Goal: Transaction & Acquisition: Purchase product/service

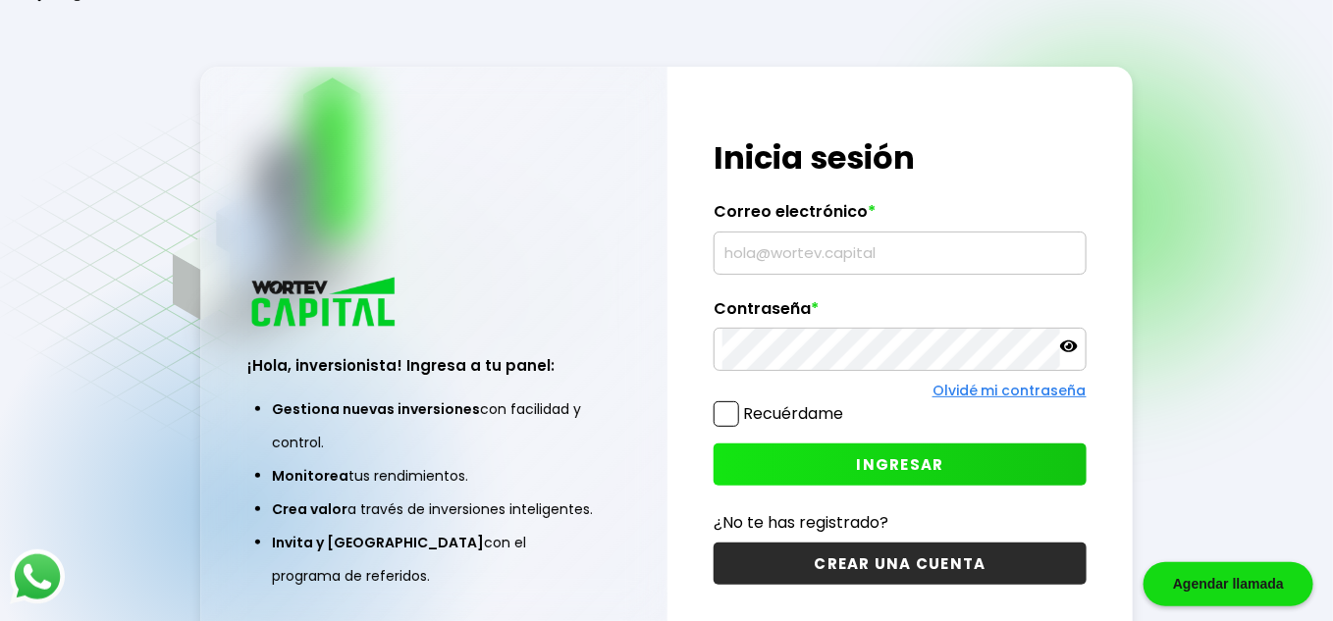
type input "[EMAIL_ADDRESS][DOMAIN_NAME]"
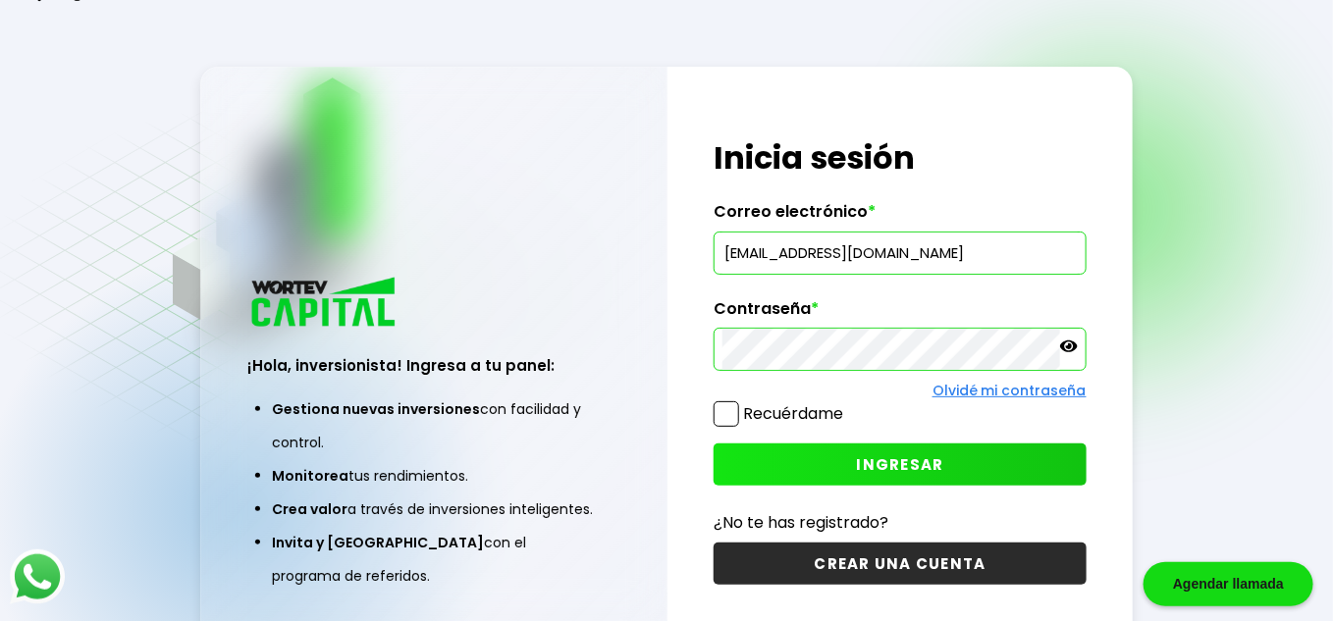
click at [934, 462] on span "INGRESAR" at bounding box center [900, 465] width 87 height 21
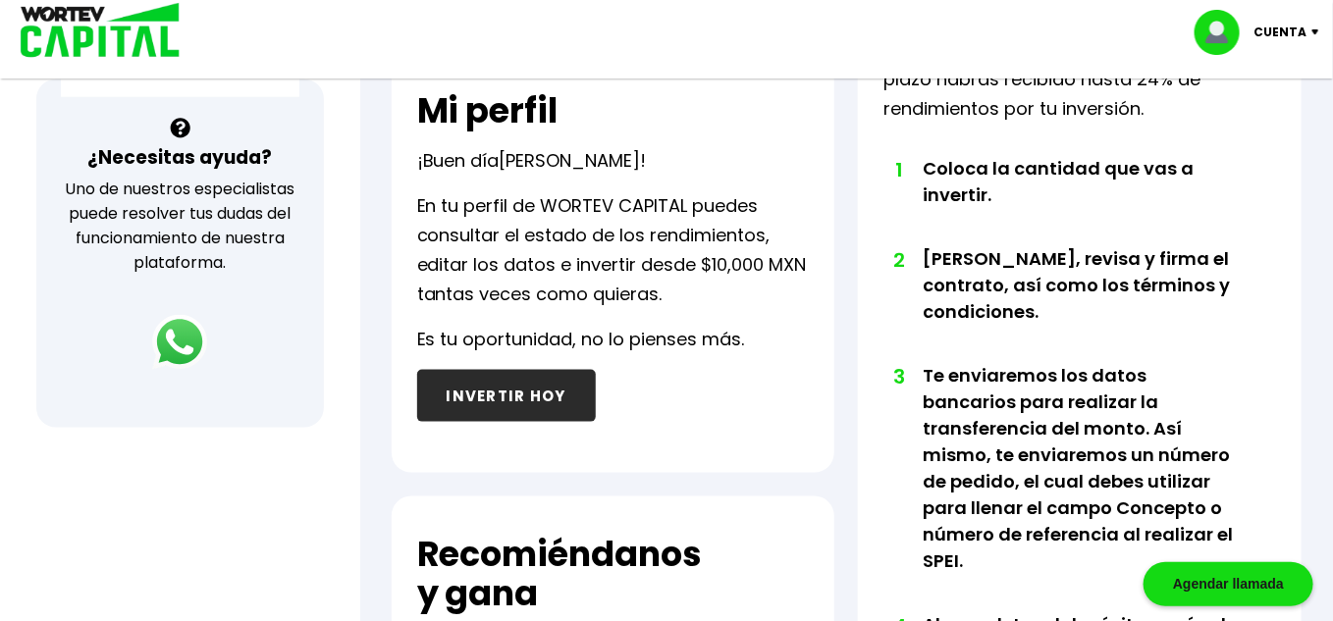
scroll to position [682, 0]
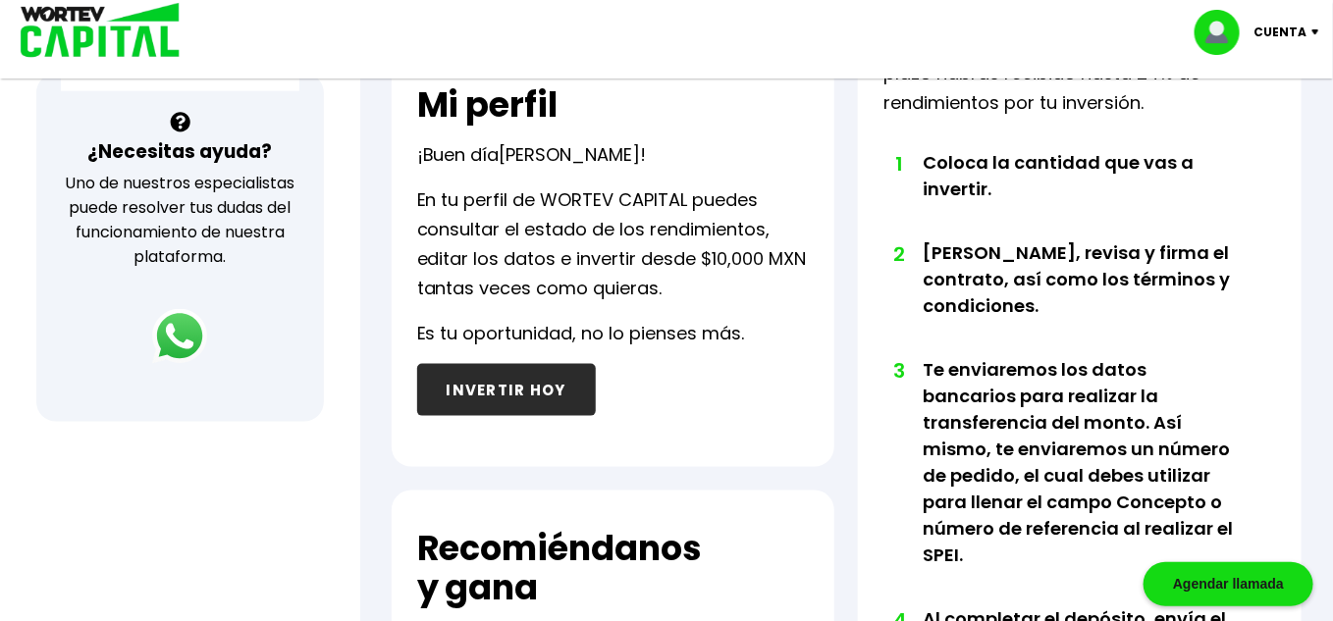
click at [498, 395] on button "INVERTIR HOY" at bounding box center [506, 390] width 179 height 52
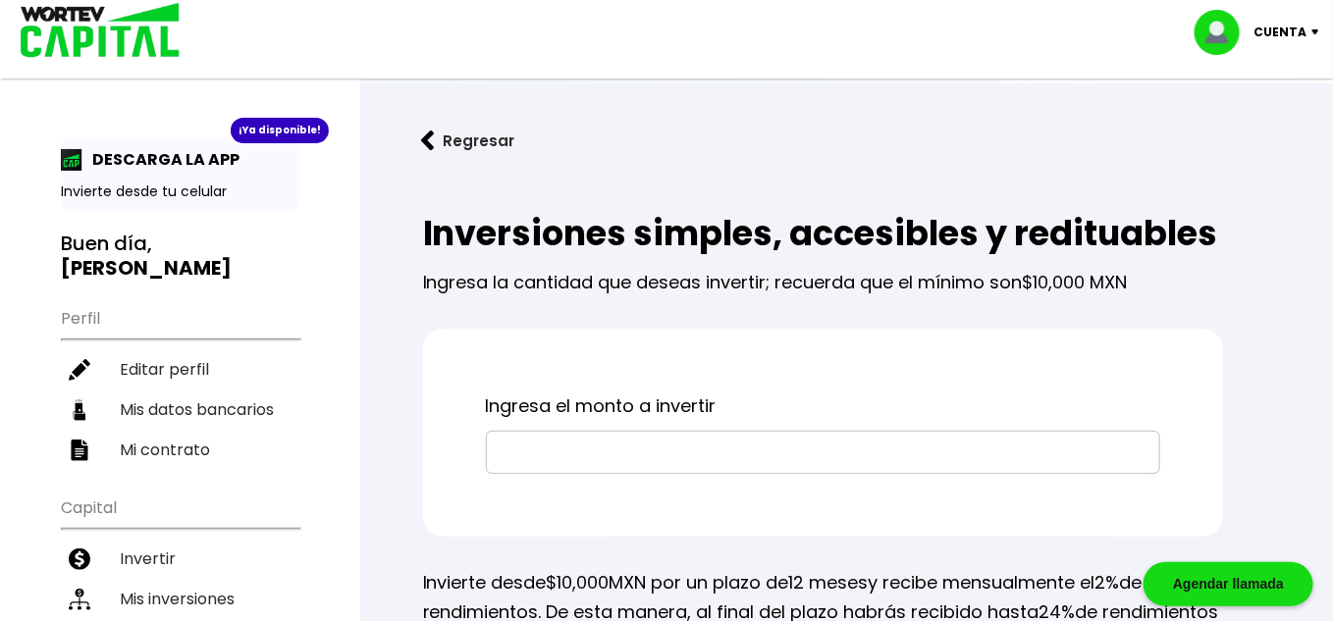
click at [522, 455] on input "text" at bounding box center [823, 452] width 657 height 41
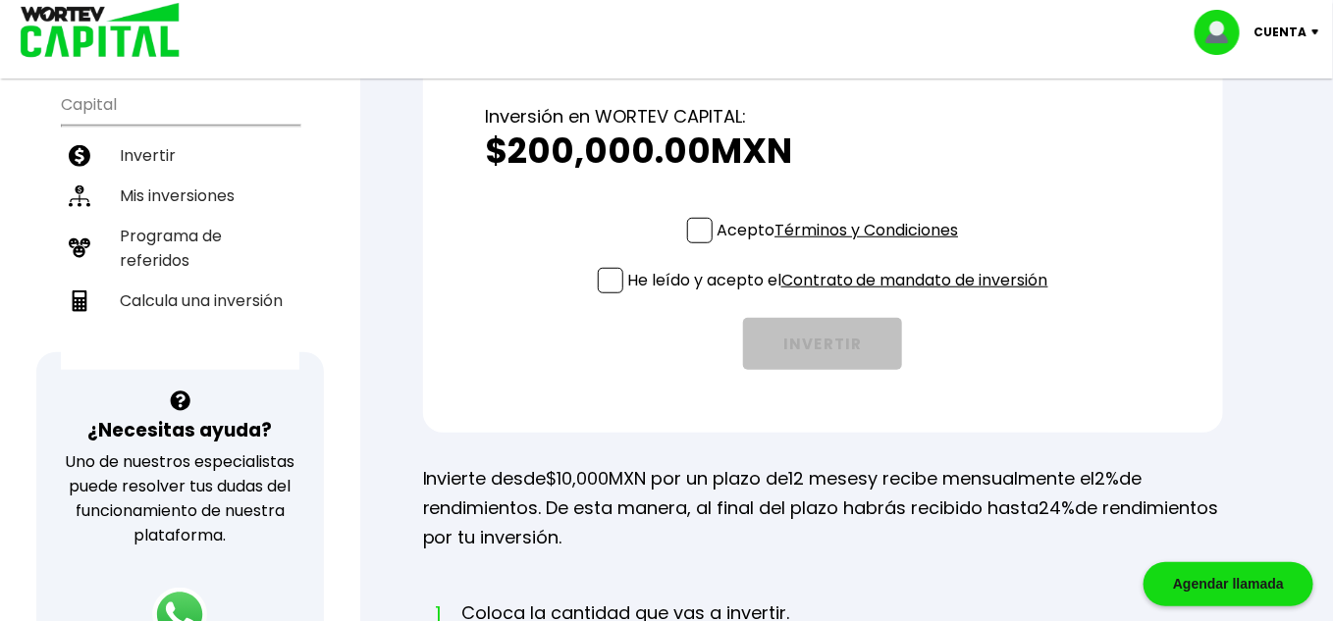
scroll to position [416, 0]
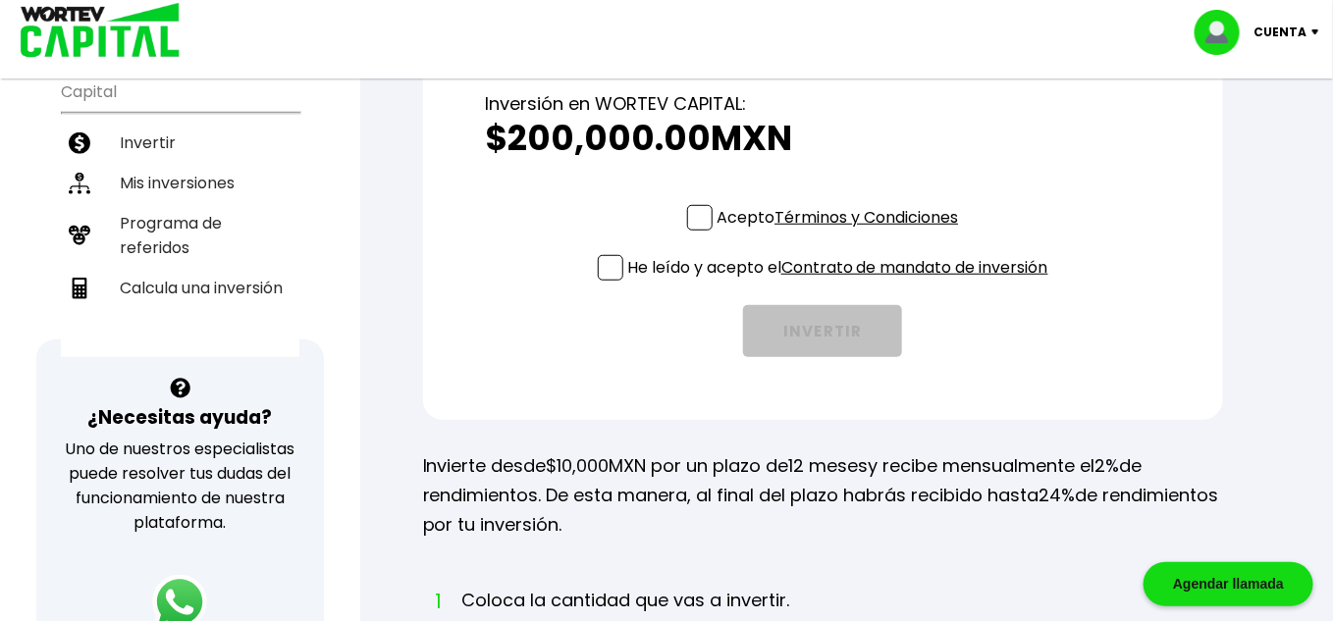
type input "$200,000"
click at [700, 210] on span at bounding box center [700, 218] width 26 height 26
click at [841, 233] on input "Acepto Términos y Condiciones" at bounding box center [841, 233] width 0 height 0
click at [607, 263] on span at bounding box center [611, 268] width 26 height 26
click at [841, 283] on input "He leído y acepto el Contrato de mandato de inversión" at bounding box center [841, 283] width 0 height 0
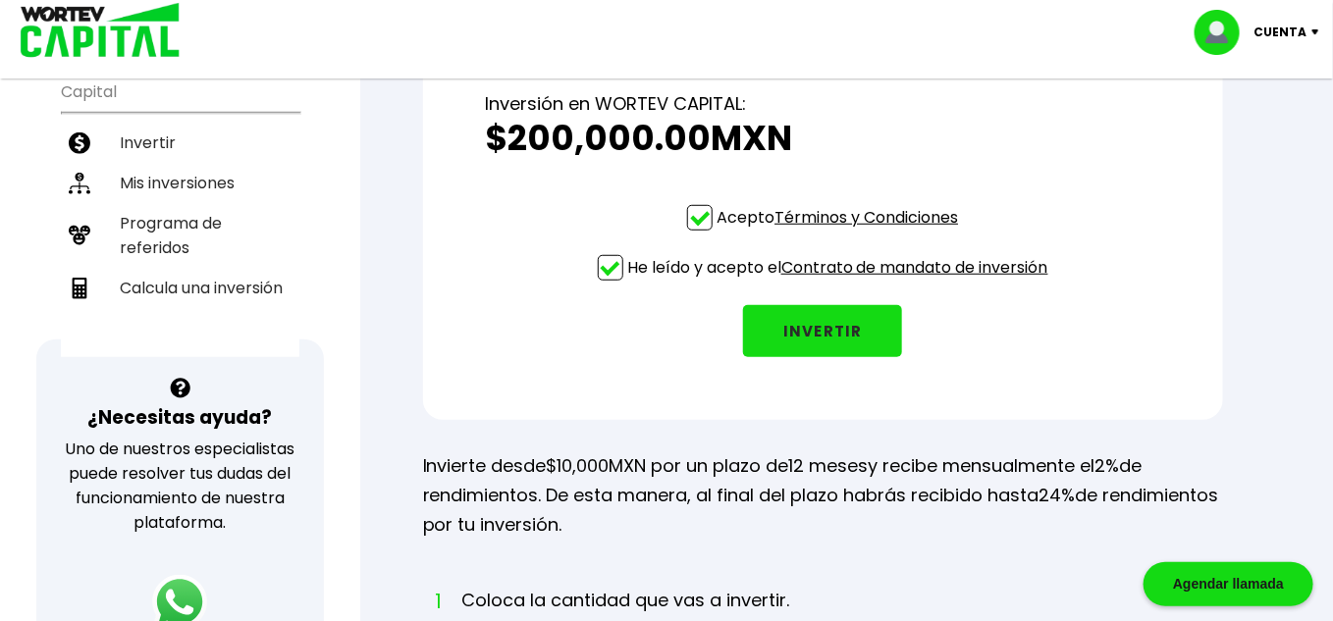
drag, startPoint x: 607, startPoint y: 263, endPoint x: 596, endPoint y: 309, distance: 47.4
click at [596, 309] on div "Acepto Términos y Condiciones He leído y acepto el Contrato de mandato de inver…" at bounding box center [823, 281] width 674 height 152
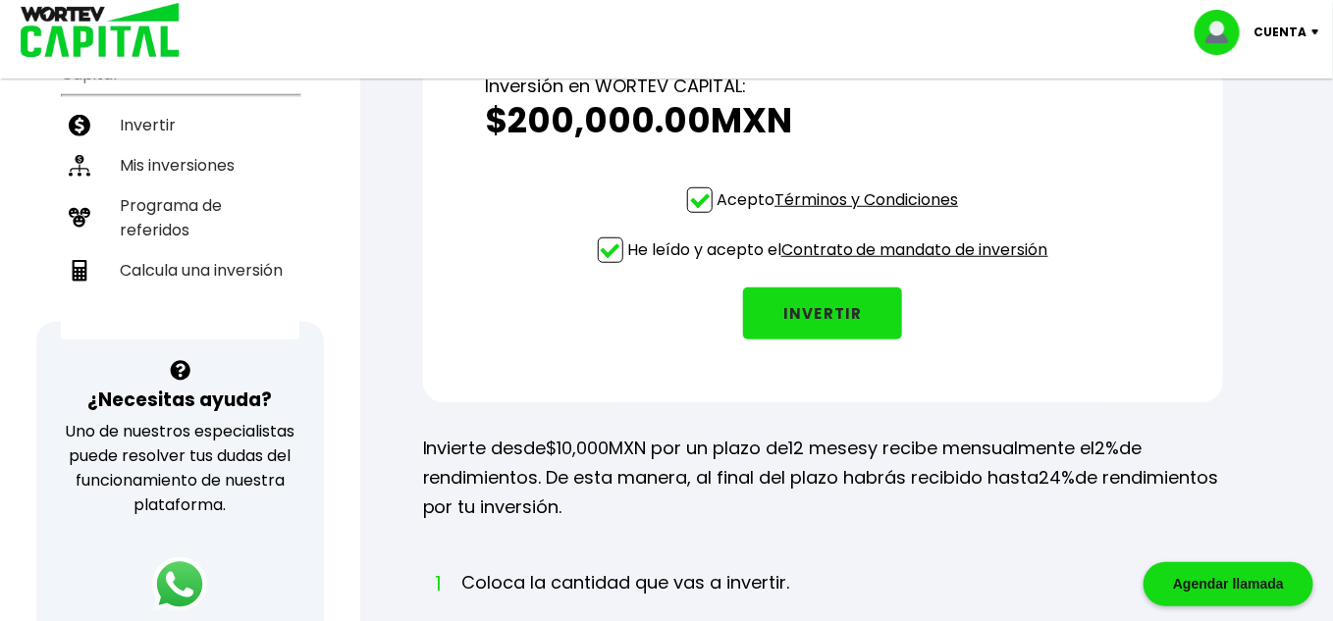
scroll to position [422, 0]
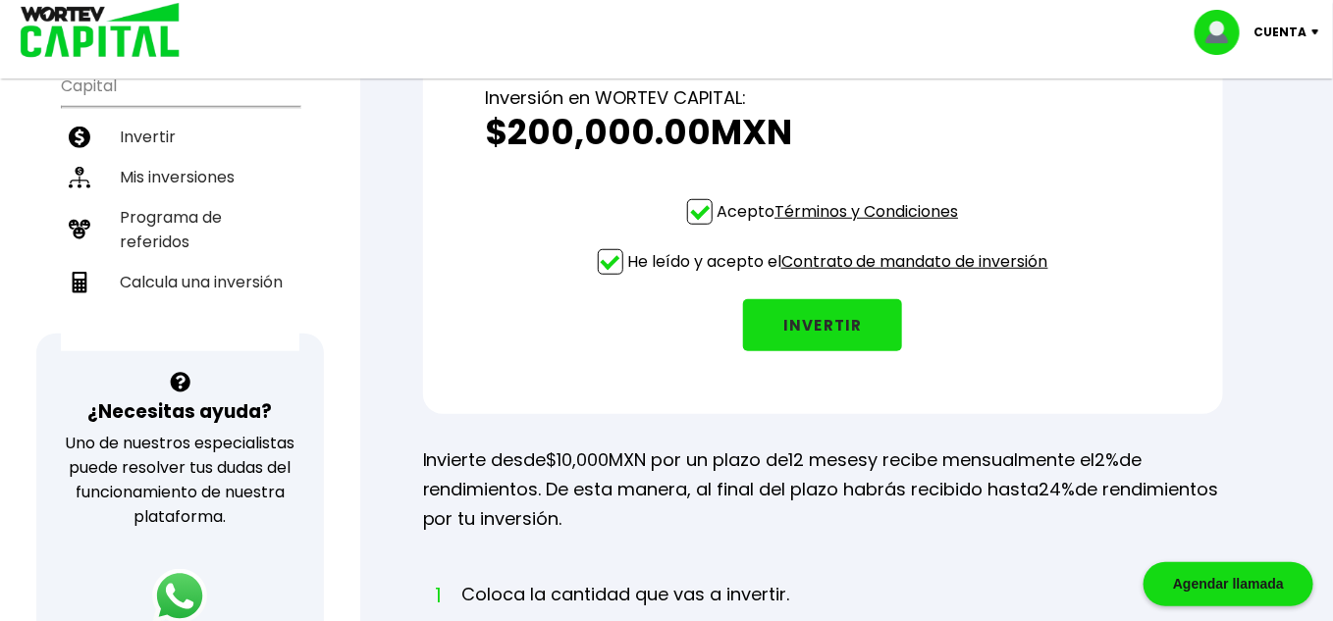
click at [843, 331] on button "INVERTIR" at bounding box center [822, 325] width 159 height 52
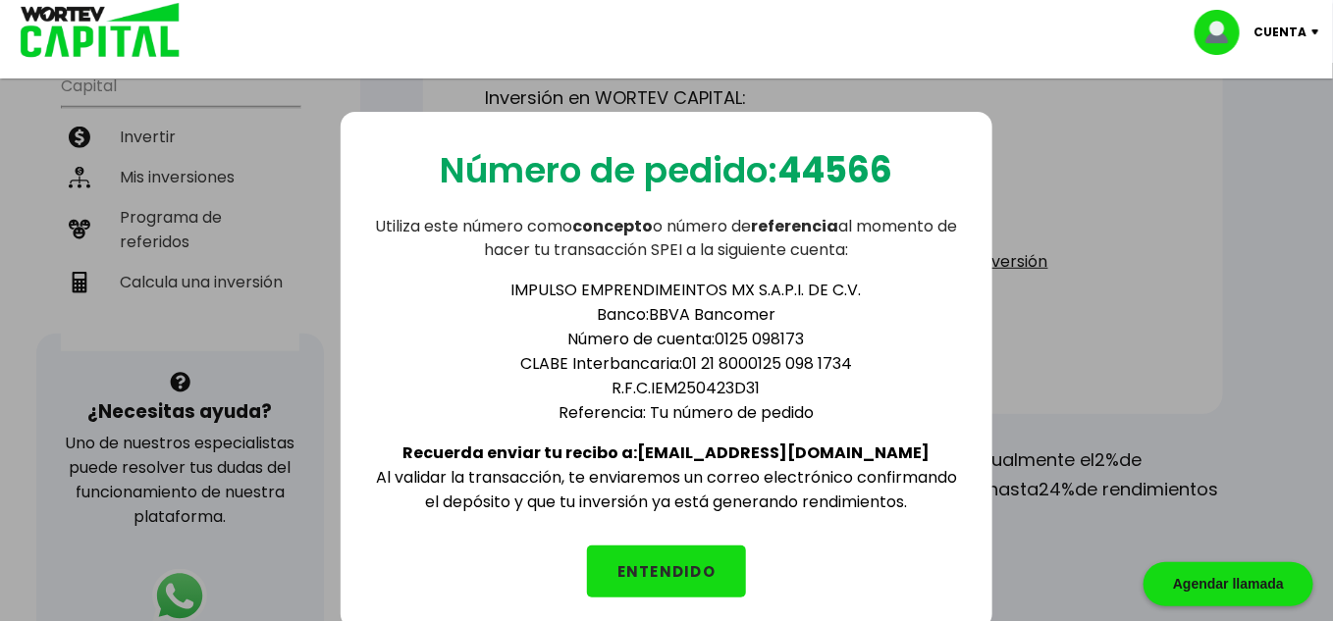
click at [690, 580] on button "ENTENDIDO" at bounding box center [666, 572] width 159 height 52
